Goal: Information Seeking & Learning: Check status

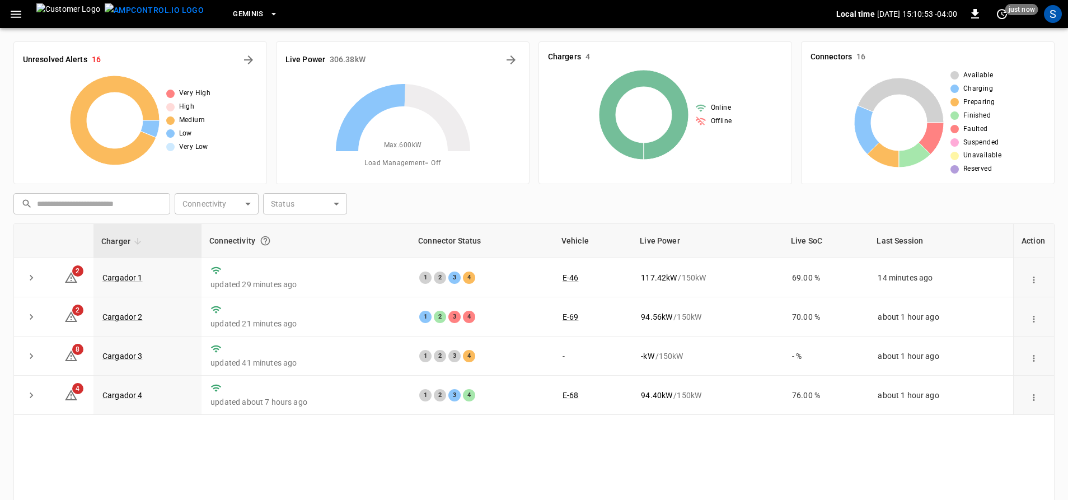
click at [10, 13] on icon "button" at bounding box center [16, 14] width 14 height 14
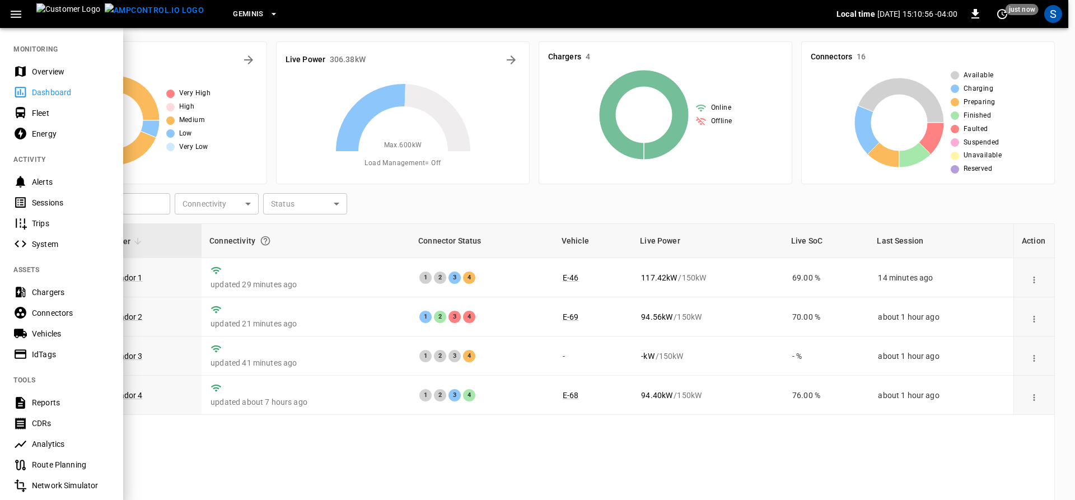
click at [40, 200] on div "Sessions" at bounding box center [71, 202] width 78 height 11
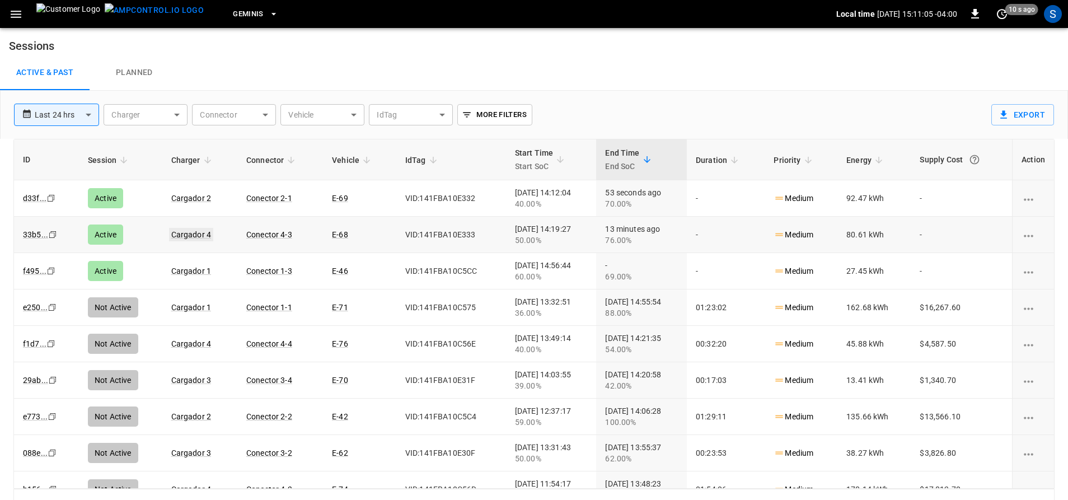
click at [181, 236] on link "Cargador 4" at bounding box center [191, 234] width 45 height 13
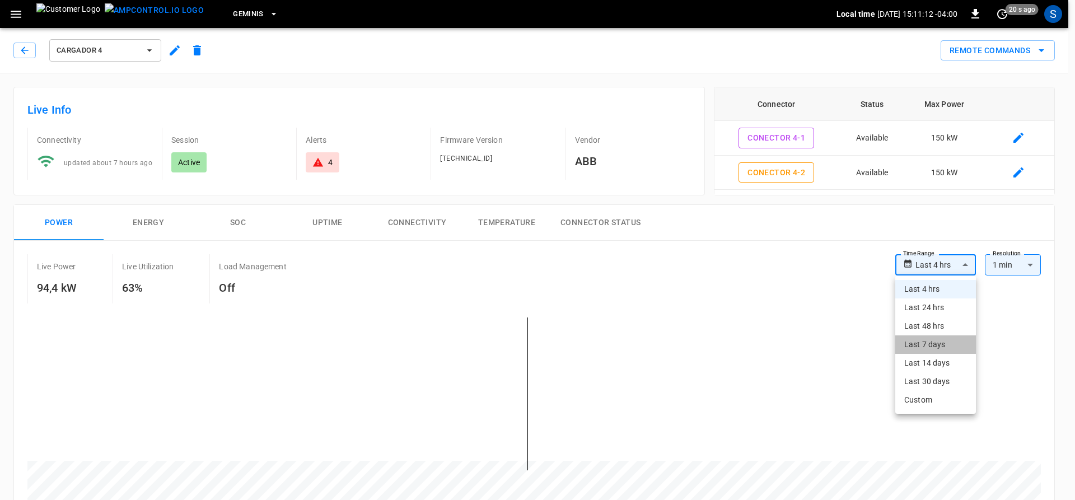
click at [925, 341] on li "Last 7 days" at bounding box center [935, 344] width 81 height 18
type input "**********"
type input "***"
type input "**********"
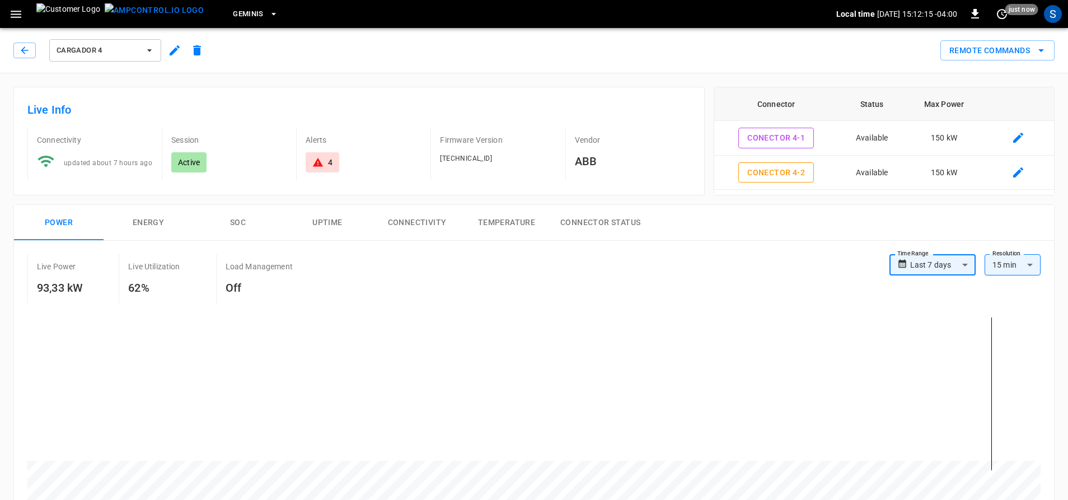
click at [149, 52] on icon "button" at bounding box center [149, 50] width 11 height 11
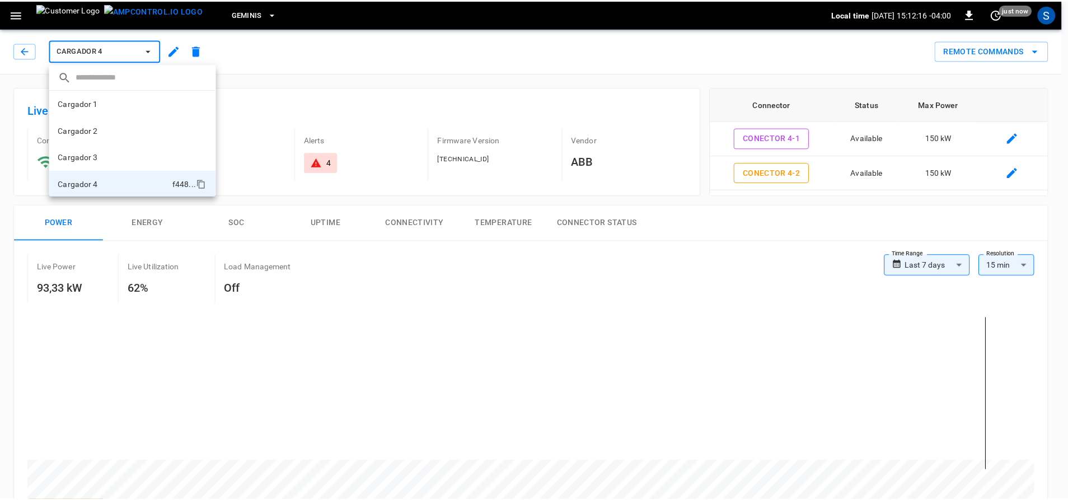
scroll to position [1, 0]
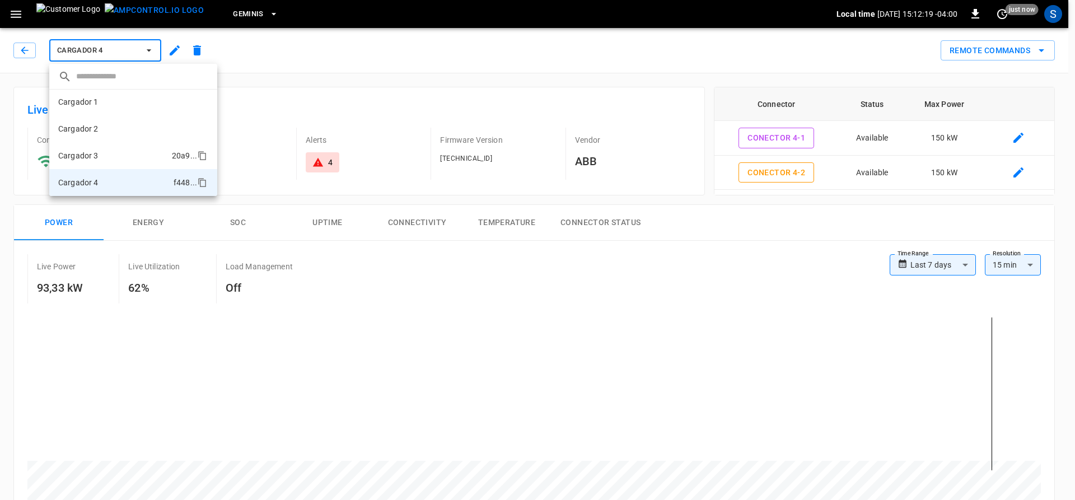
click at [89, 154] on p "Cargador 3" at bounding box center [78, 155] width 40 height 11
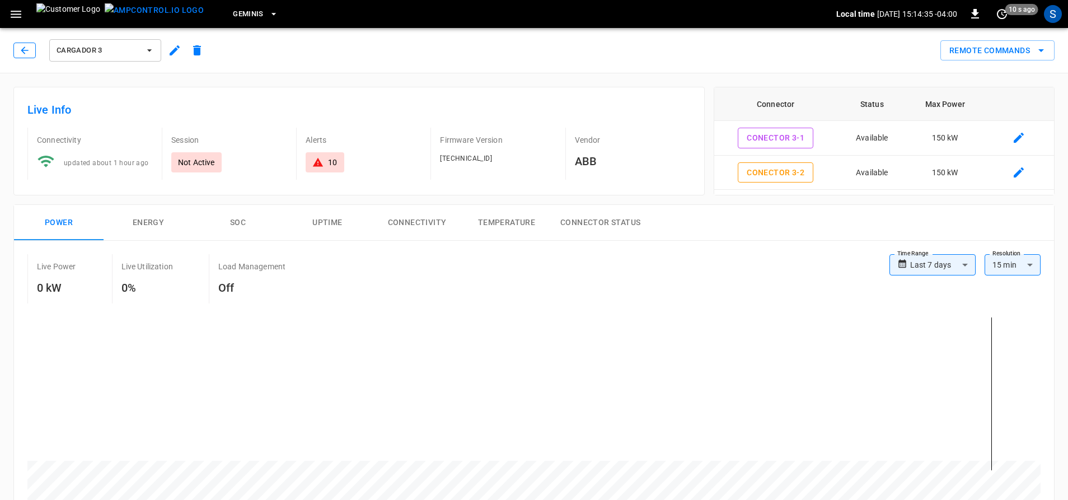
click at [26, 49] on icon "button" at bounding box center [24, 50] width 11 height 11
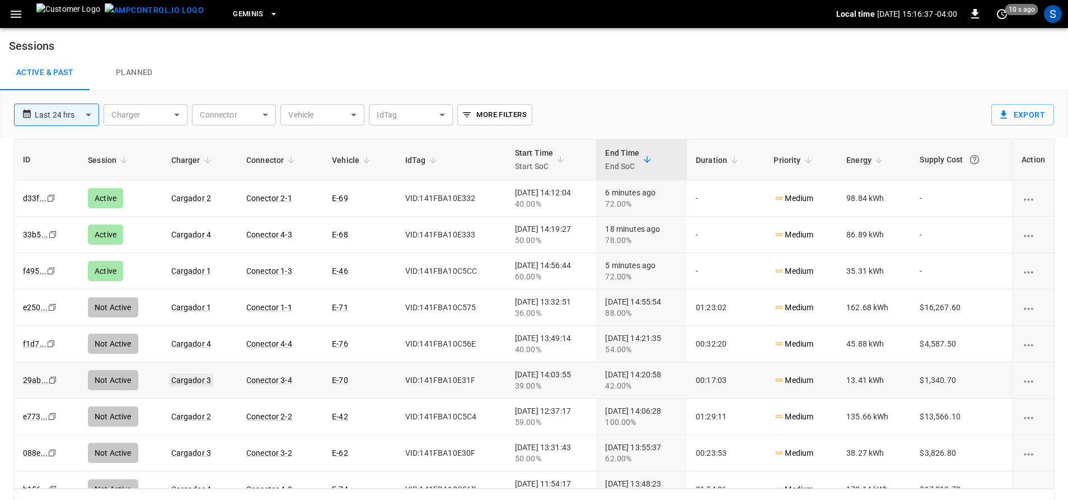
click at [191, 379] on link "Cargador 3" at bounding box center [191, 379] width 45 height 13
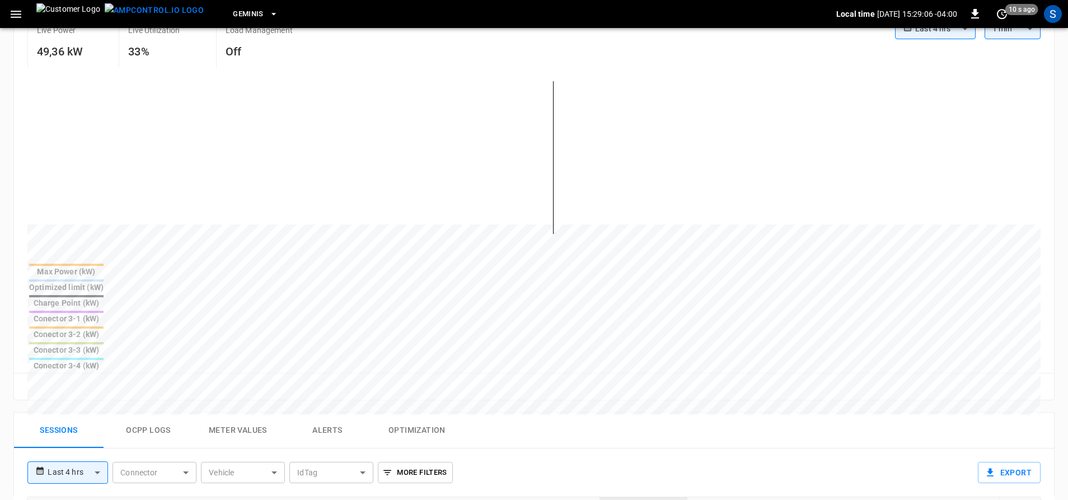
scroll to position [168, 0]
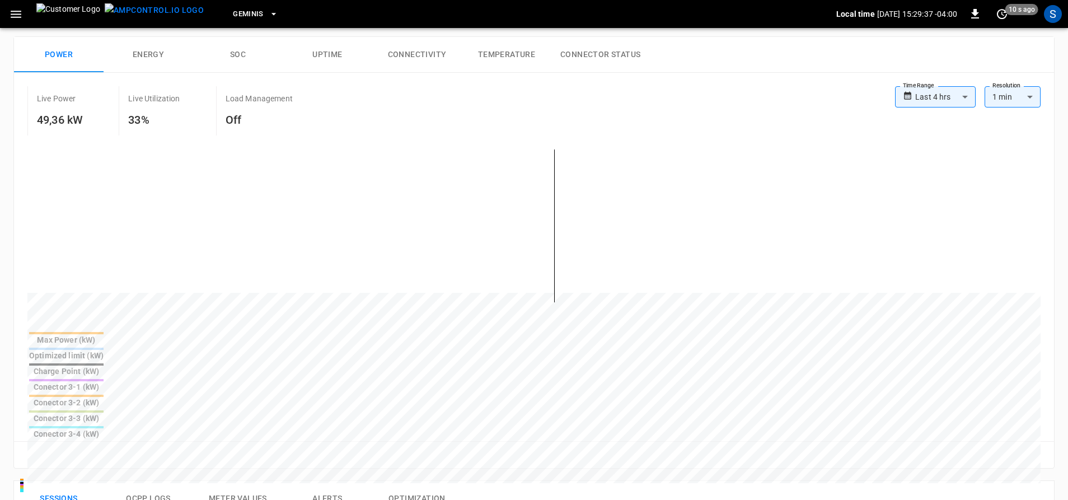
click at [149, 57] on button "Energy" at bounding box center [149, 55] width 90 height 36
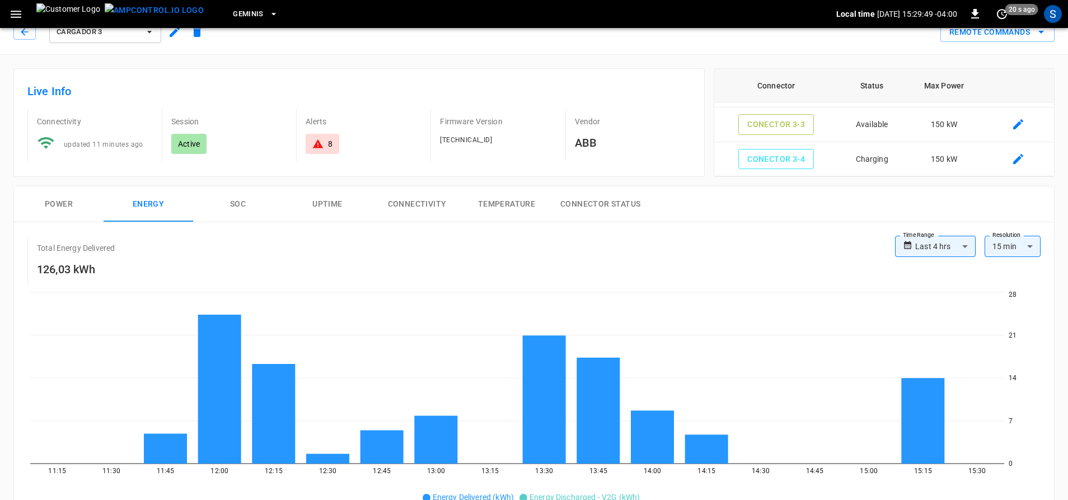
scroll to position [0, 0]
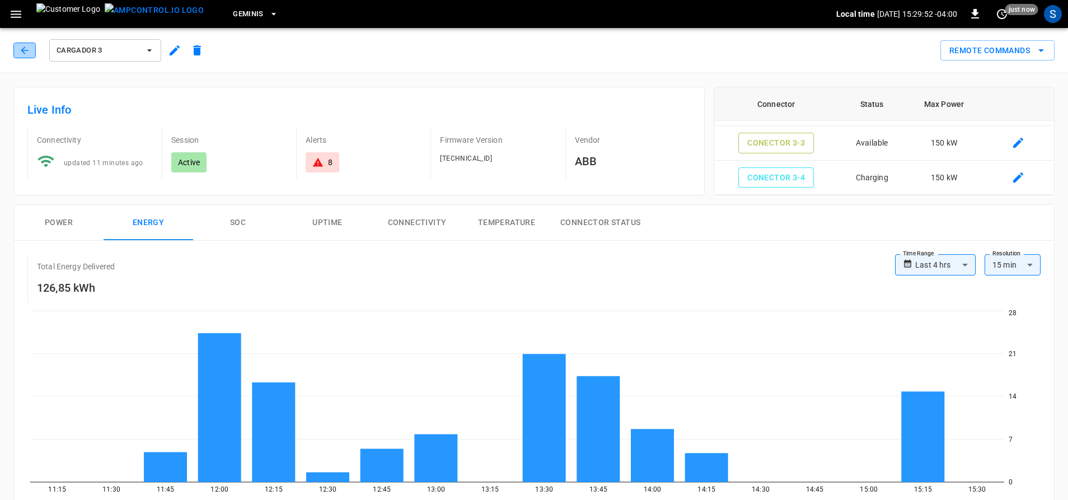
click at [22, 49] on icon "button" at bounding box center [24, 50] width 11 height 11
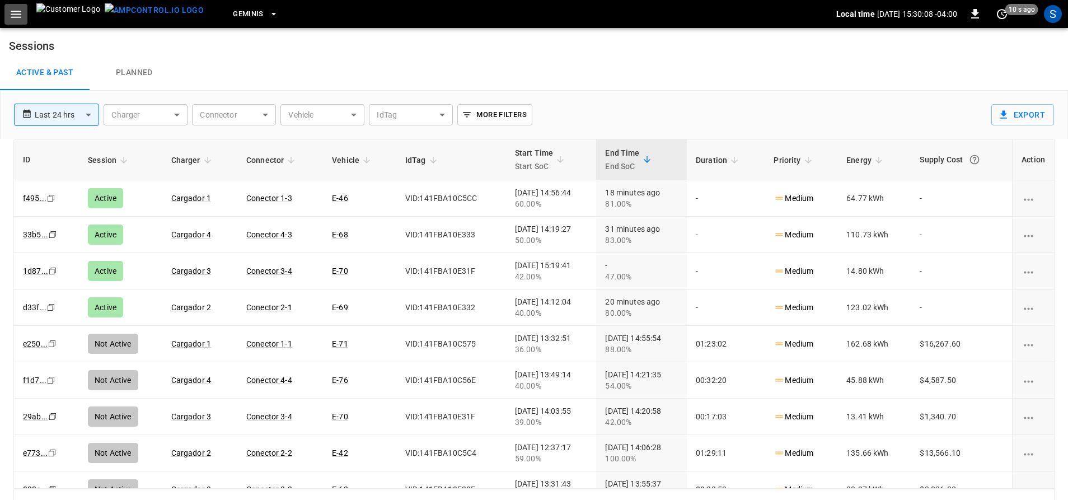
click at [20, 13] on icon "button" at bounding box center [16, 14] width 11 height 7
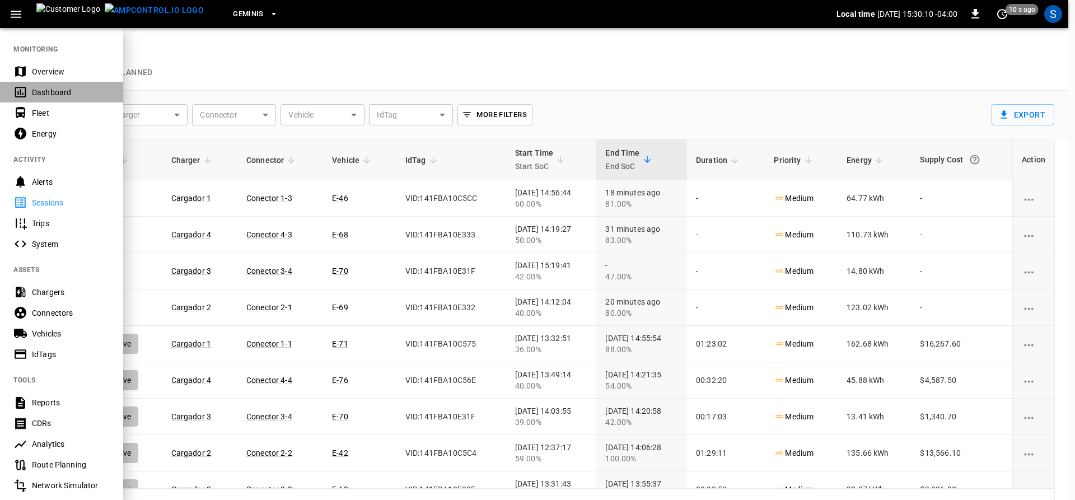
click at [49, 92] on div "Dashboard" at bounding box center [71, 92] width 78 height 11
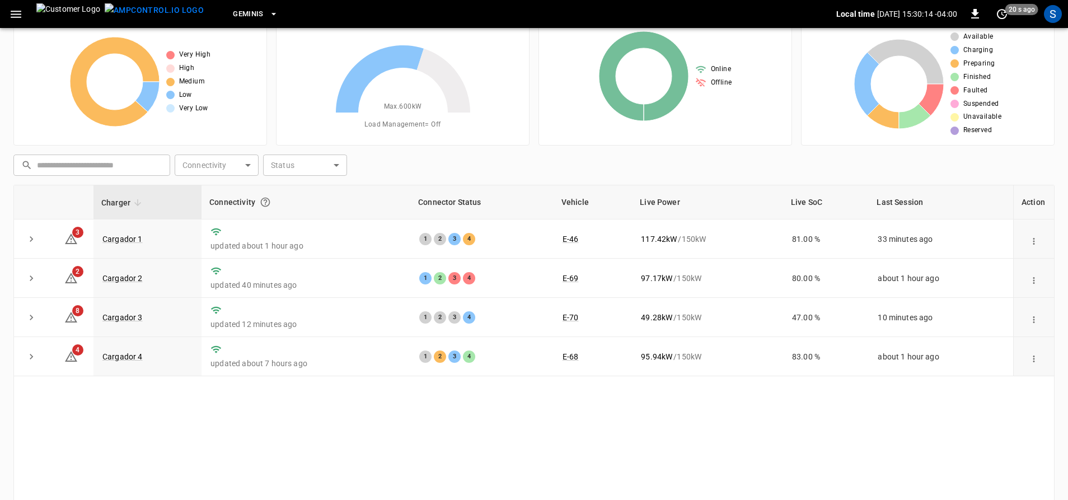
scroll to position [56, 0]
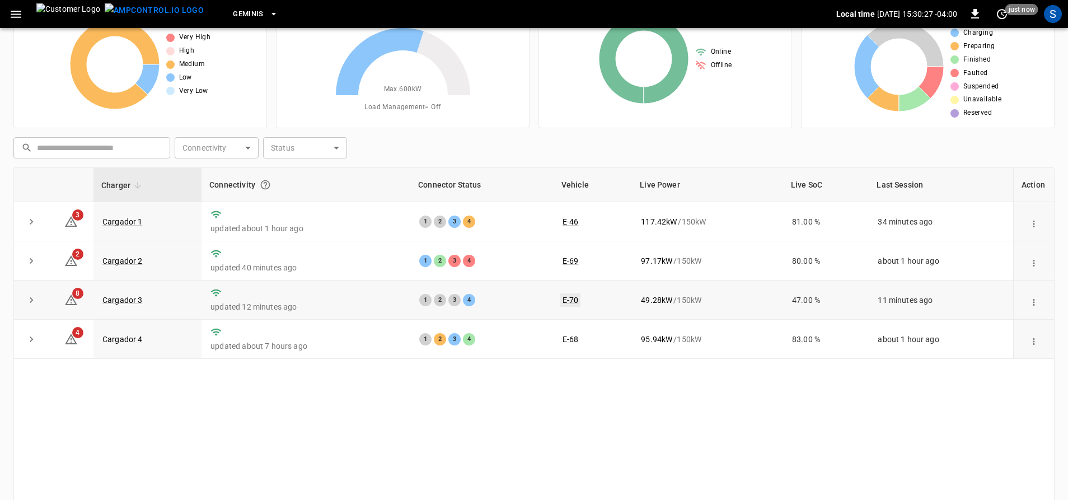
click at [560, 297] on link "E-70" at bounding box center [570, 299] width 21 height 13
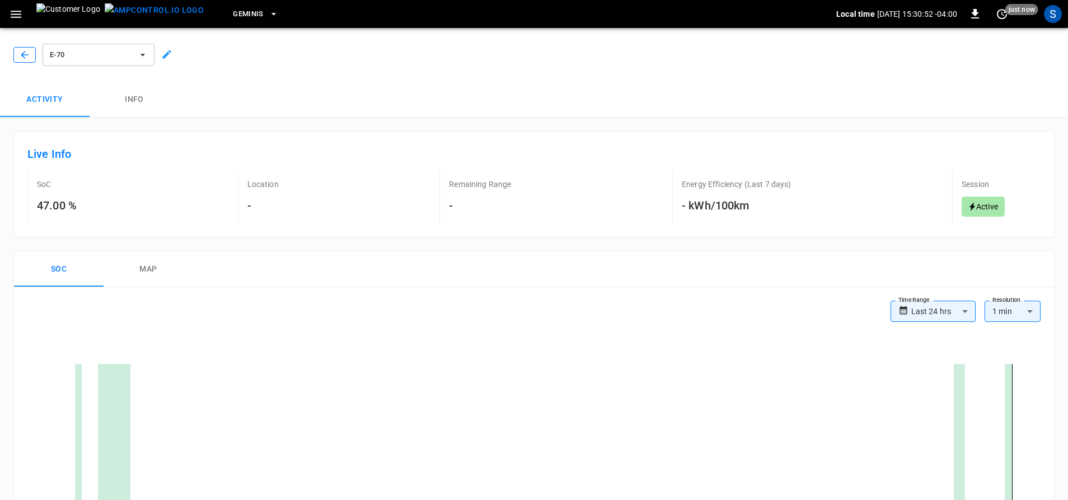
click at [23, 54] on icon "button" at bounding box center [24, 54] width 11 height 11
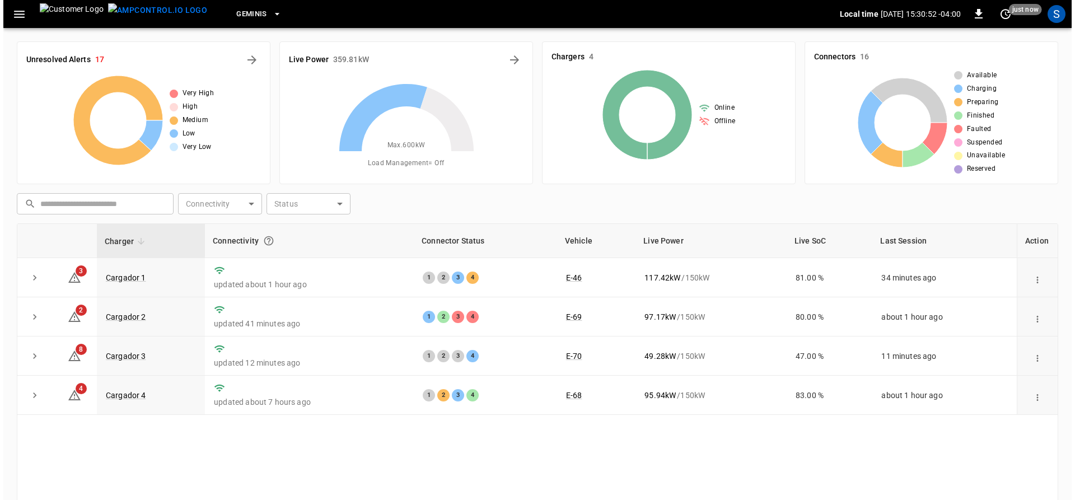
scroll to position [56, 0]
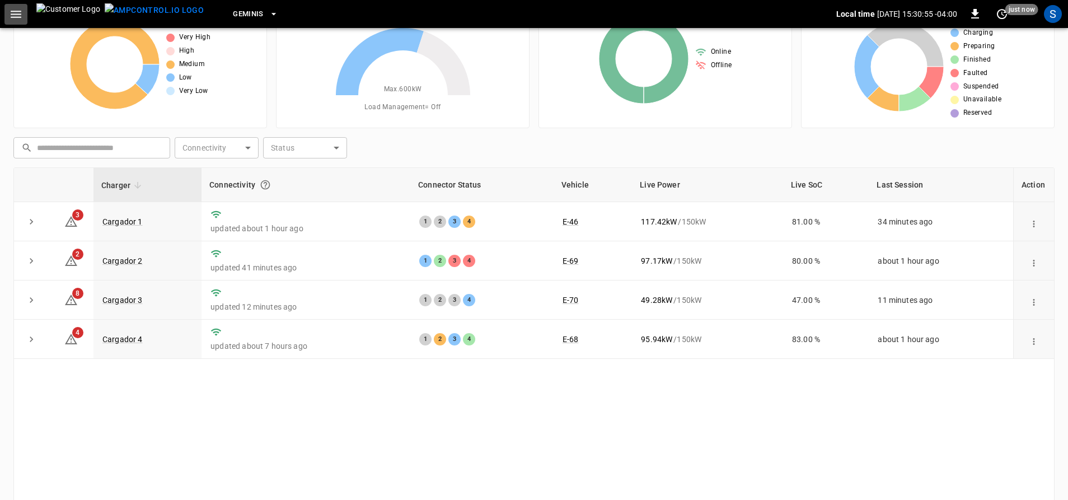
click at [17, 17] on icon "button" at bounding box center [16, 14] width 11 height 7
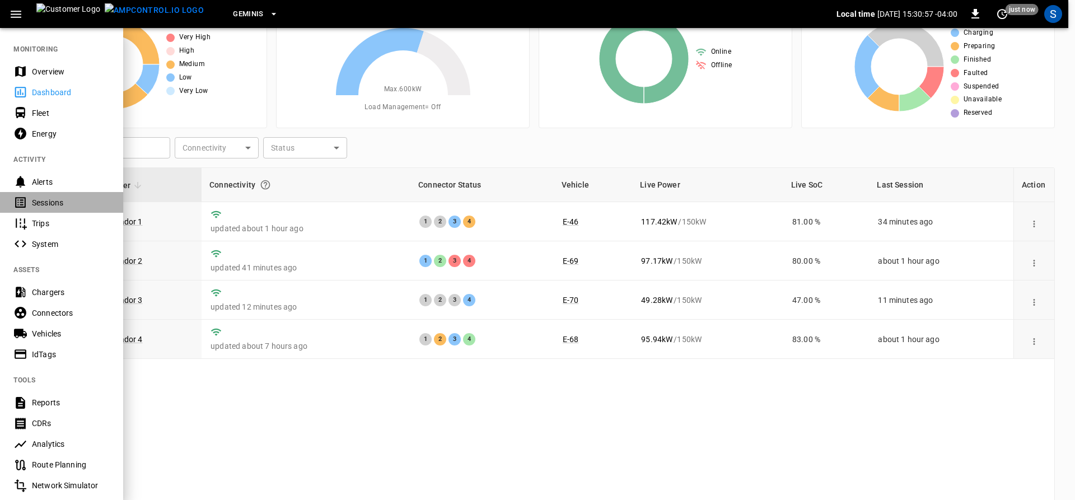
click at [70, 196] on div "Sessions" at bounding box center [61, 202] width 123 height 21
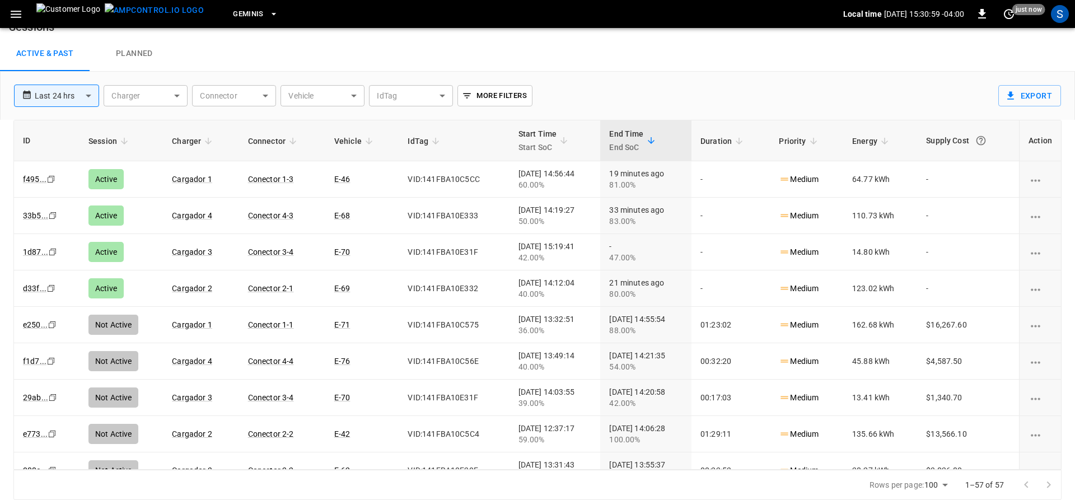
scroll to position [19, 0]
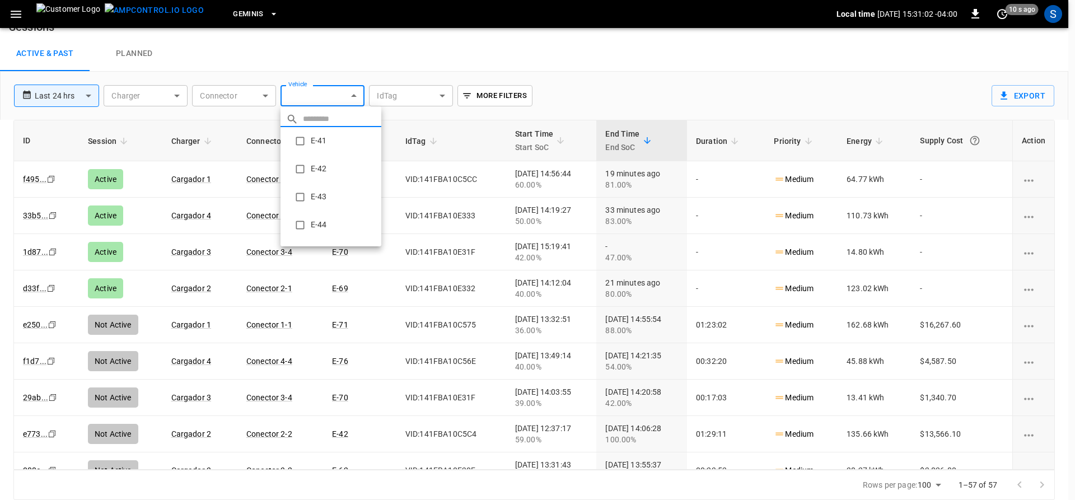
click at [351, 95] on body "**********" at bounding box center [537, 240] width 1075 height 519
click at [327, 165] on li "E-70" at bounding box center [330, 169] width 101 height 28
type input "**********"
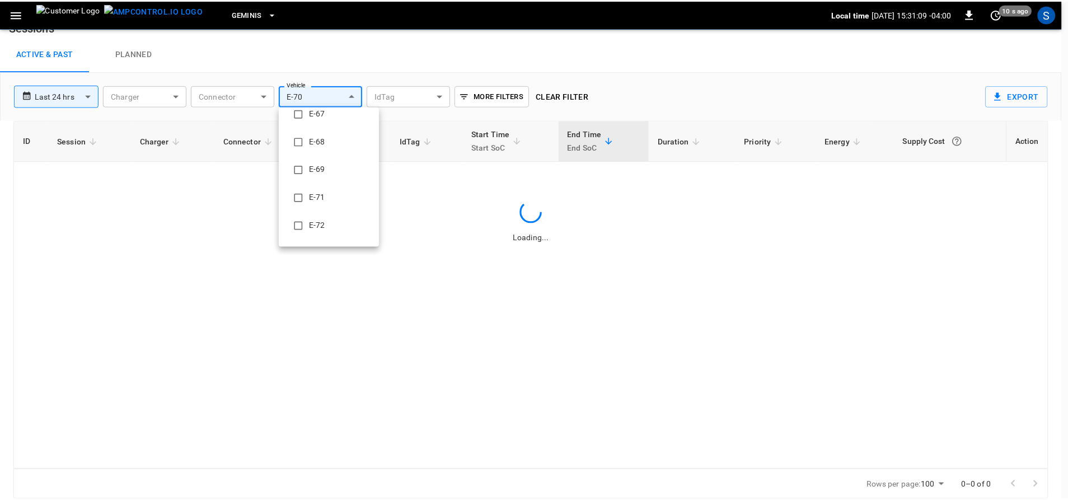
scroll to position [0, 0]
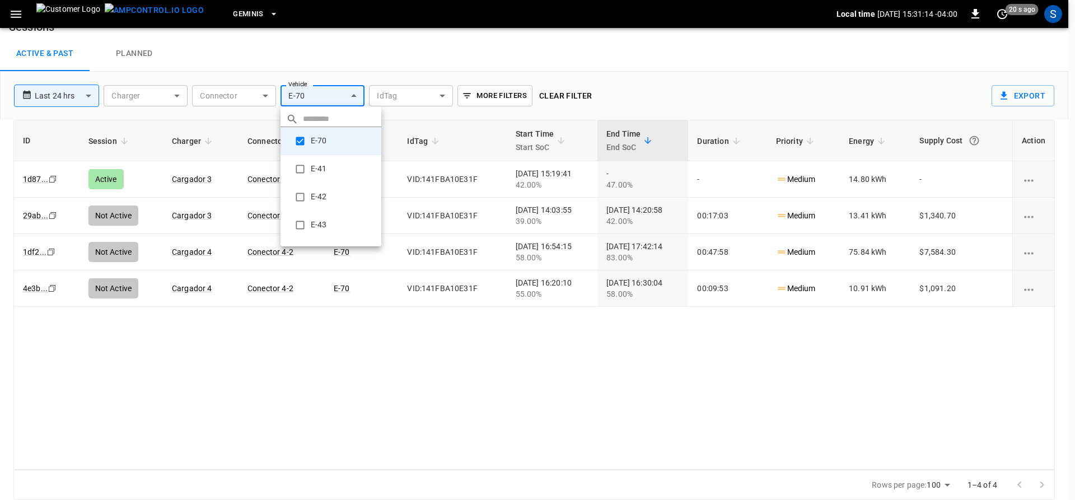
click at [88, 97] on div at bounding box center [537, 250] width 1075 height 500
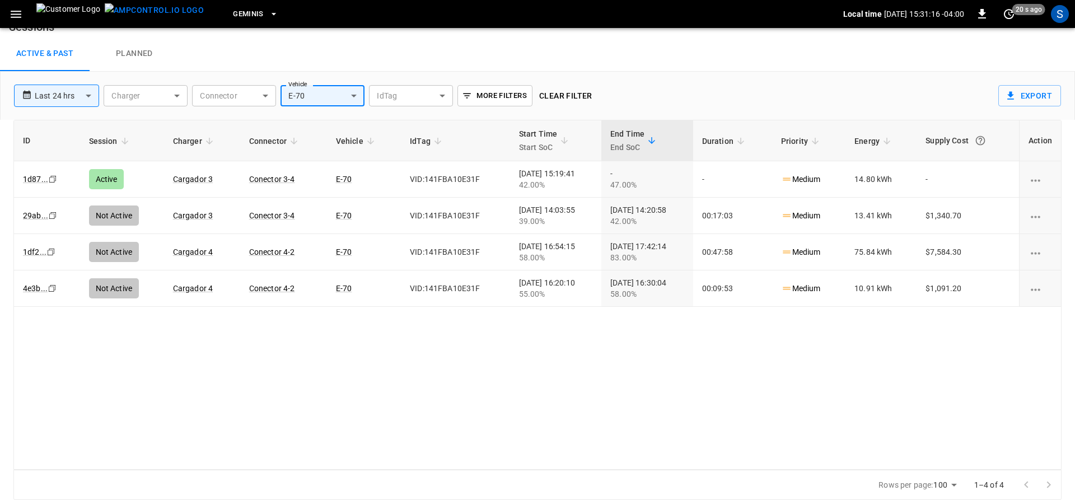
click at [88, 97] on body "**********" at bounding box center [537, 240] width 1075 height 519
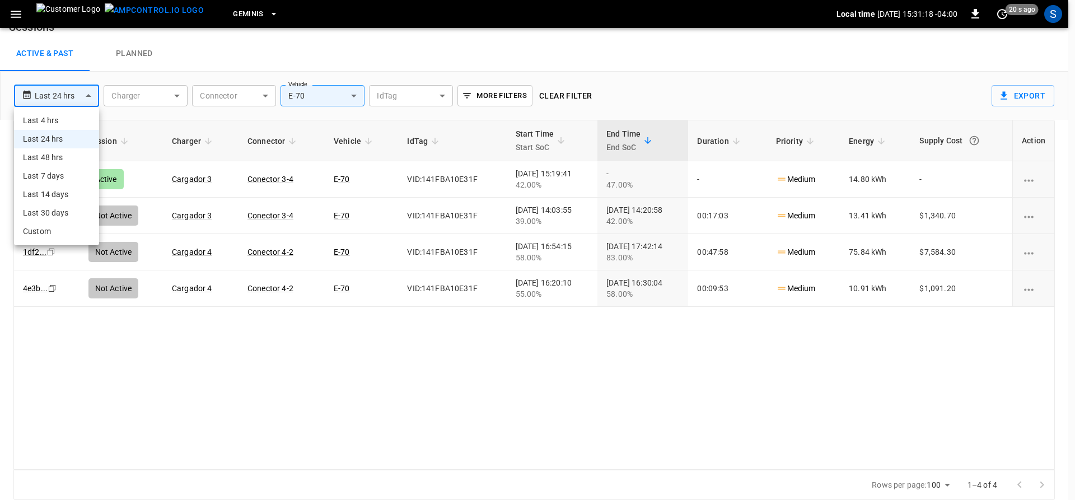
click at [60, 157] on li "Last 48 hrs" at bounding box center [56, 157] width 85 height 18
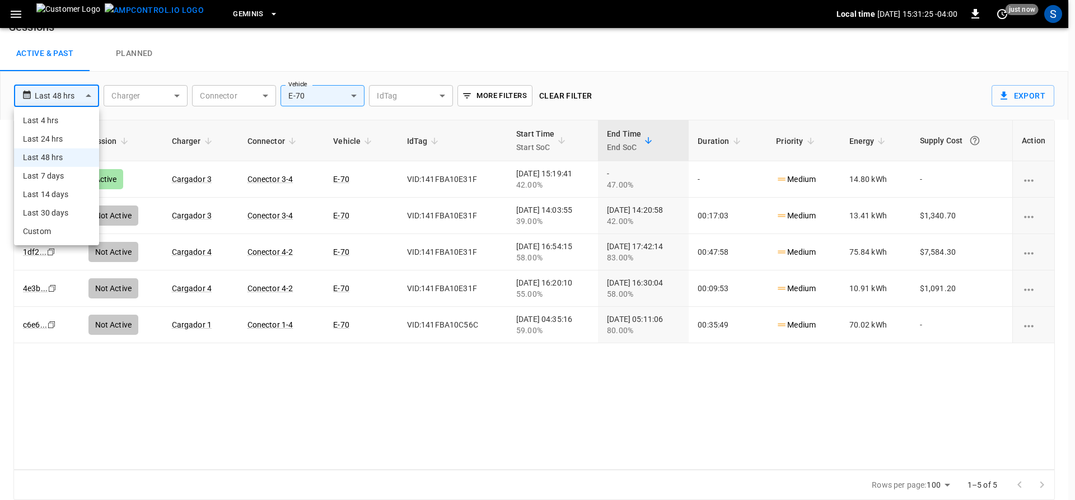
click at [88, 96] on body "**********" at bounding box center [537, 240] width 1075 height 519
click at [53, 176] on li "Last 7 days" at bounding box center [56, 176] width 85 height 18
type input "**********"
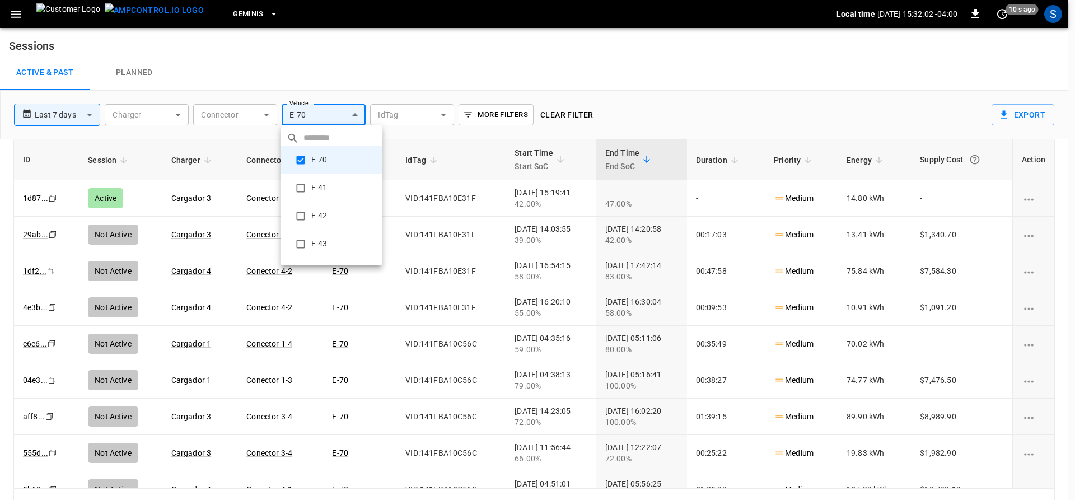
click at [354, 115] on body "**********" at bounding box center [537, 259] width 1075 height 519
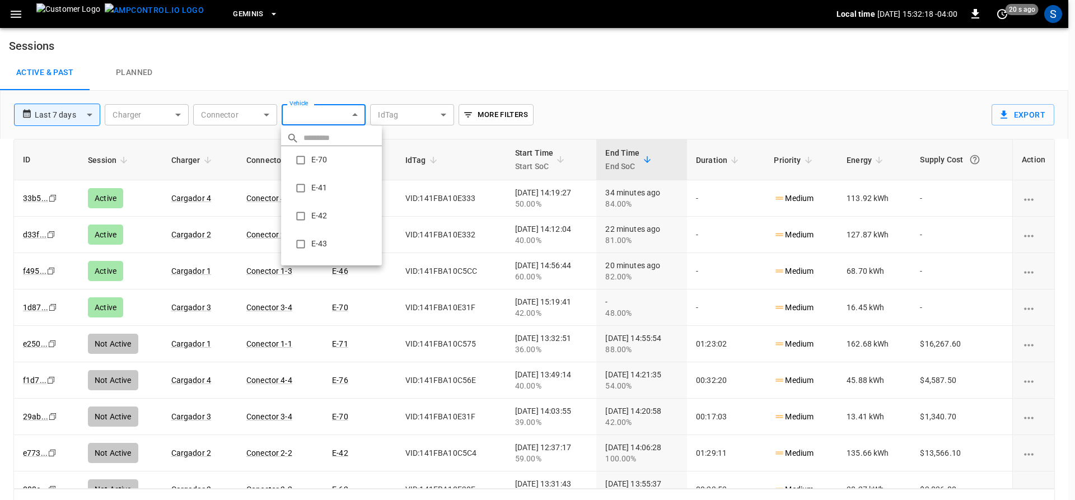
click at [188, 303] on div at bounding box center [537, 250] width 1075 height 500
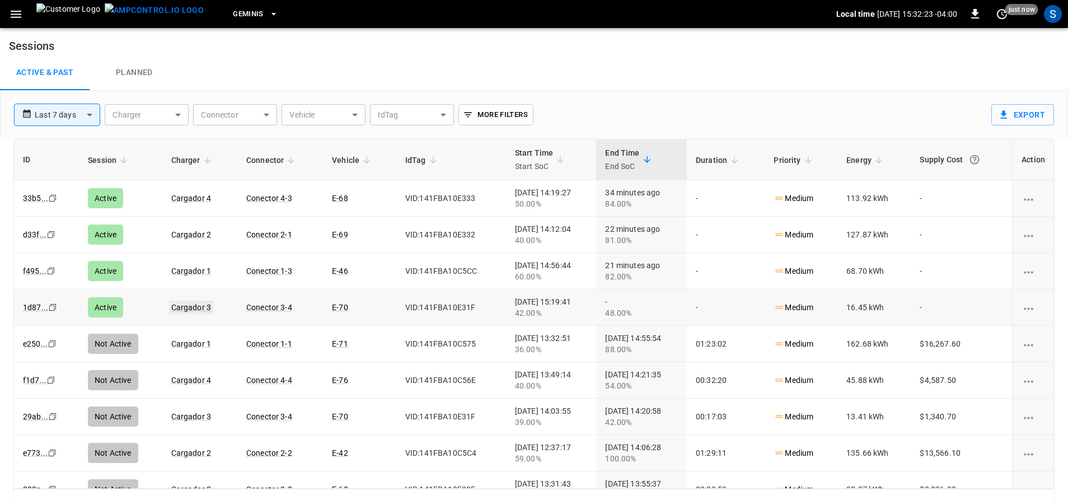
click at [188, 305] on link "Cargador 3" at bounding box center [191, 307] width 45 height 13
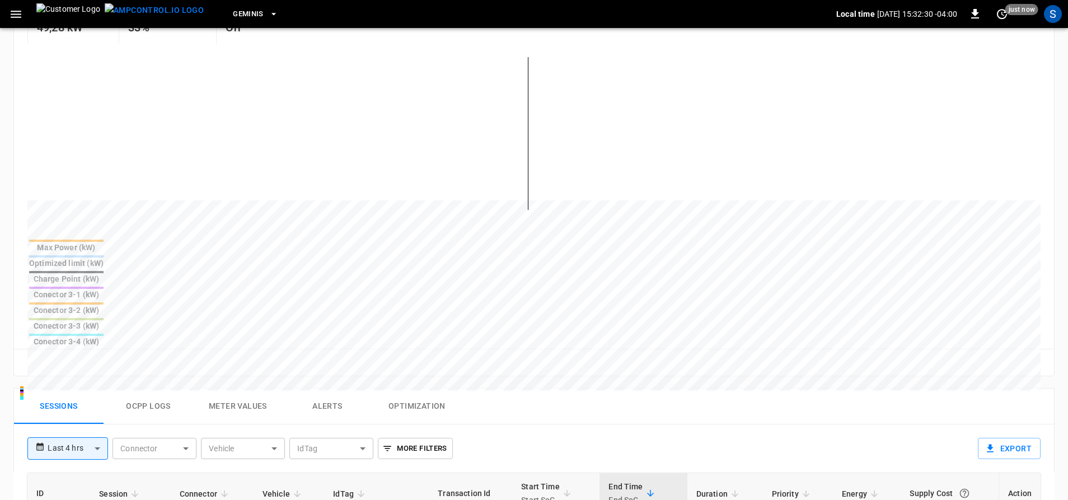
scroll to position [280, 0]
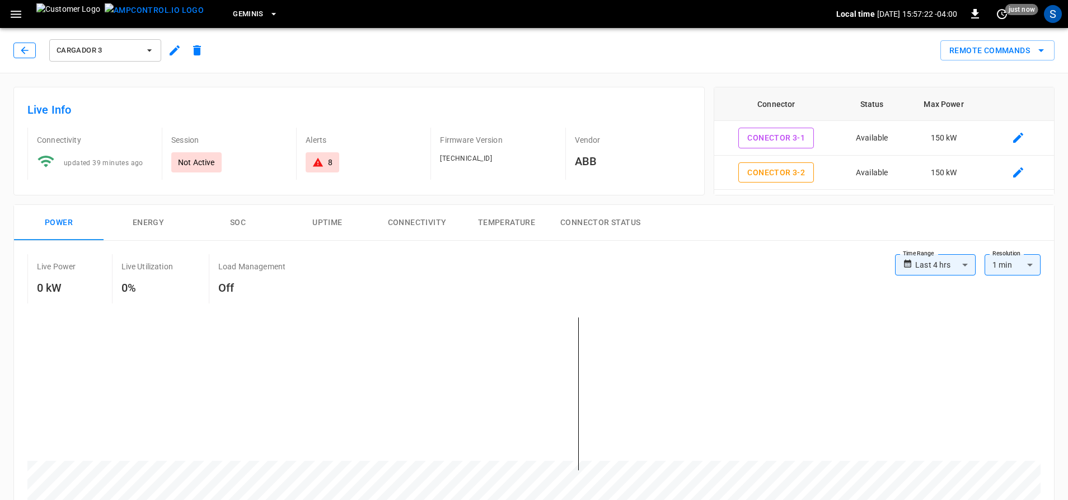
click at [25, 56] on button "button" at bounding box center [24, 51] width 22 height 16
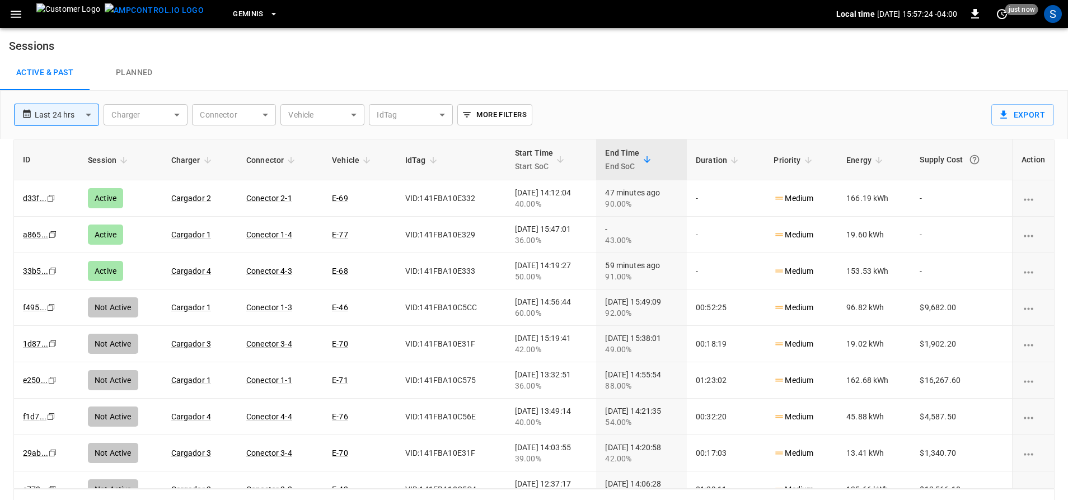
click at [11, 15] on icon "button" at bounding box center [16, 14] width 14 height 14
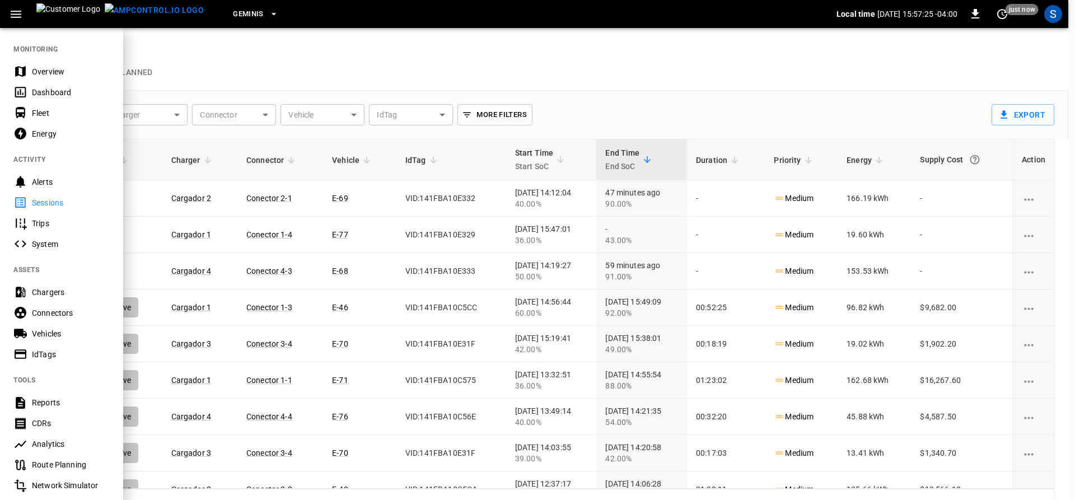
click at [51, 69] on div "Overview" at bounding box center [71, 71] width 78 height 11
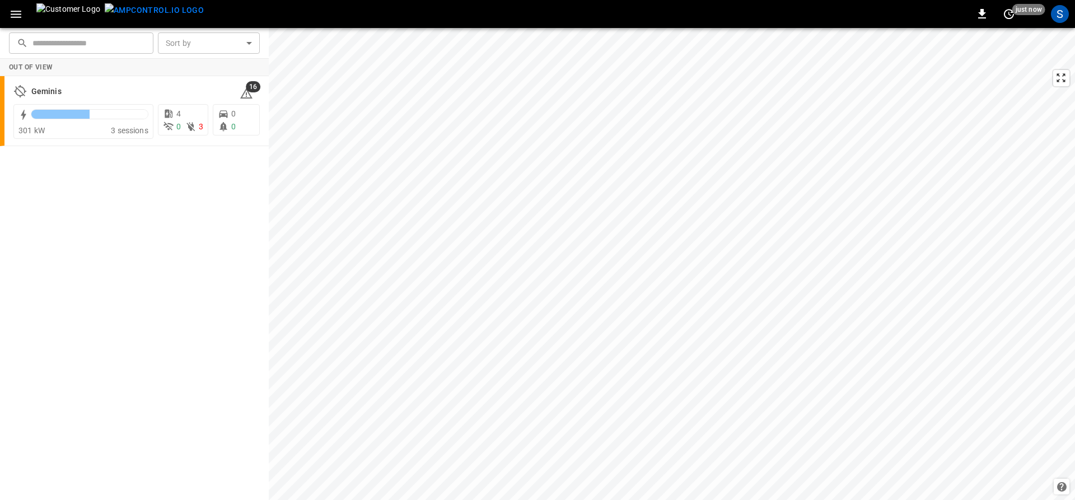
click at [22, 15] on icon "button" at bounding box center [16, 14] width 14 height 14
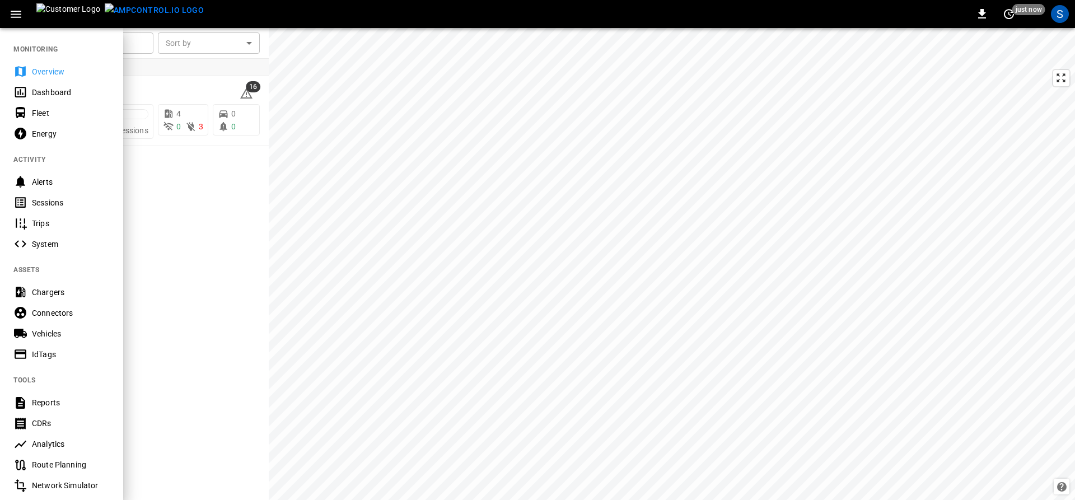
click at [49, 90] on div "Dashboard" at bounding box center [71, 92] width 78 height 11
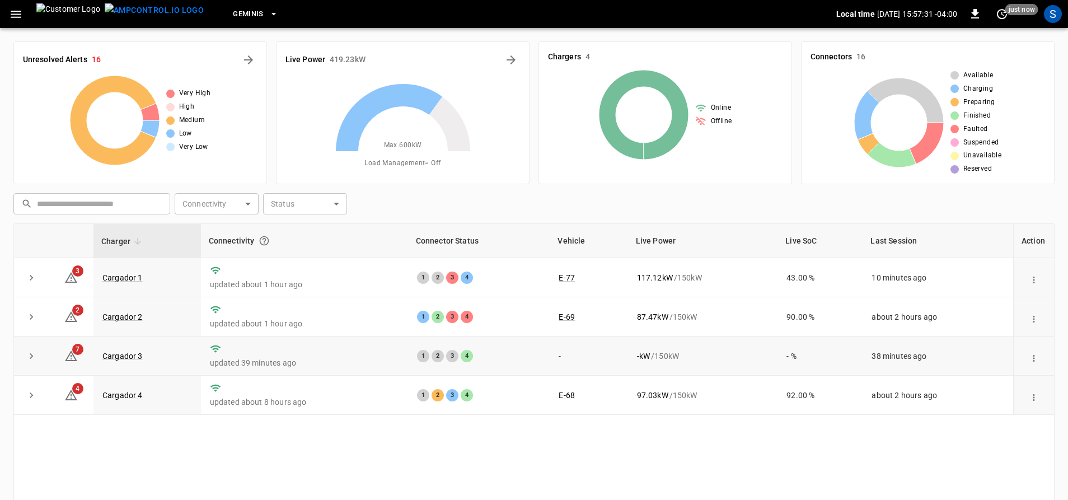
click at [129, 362] on td "Cargador 3" at bounding box center [146, 355] width 107 height 39
click at [130, 359] on link "Cargador 3" at bounding box center [122, 355] width 45 height 13
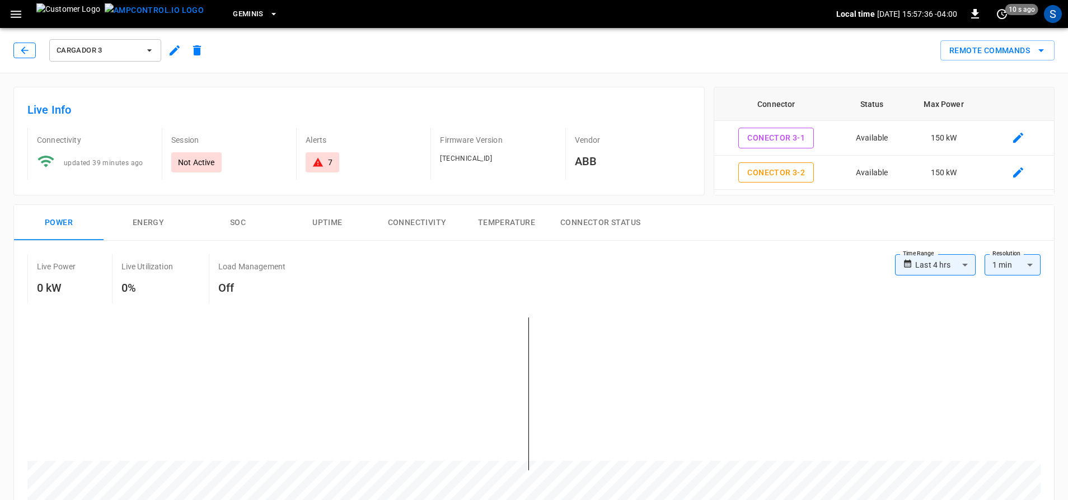
click at [24, 49] on icon "button" at bounding box center [24, 50] width 11 height 11
